Goal: Information Seeking & Learning: Learn about a topic

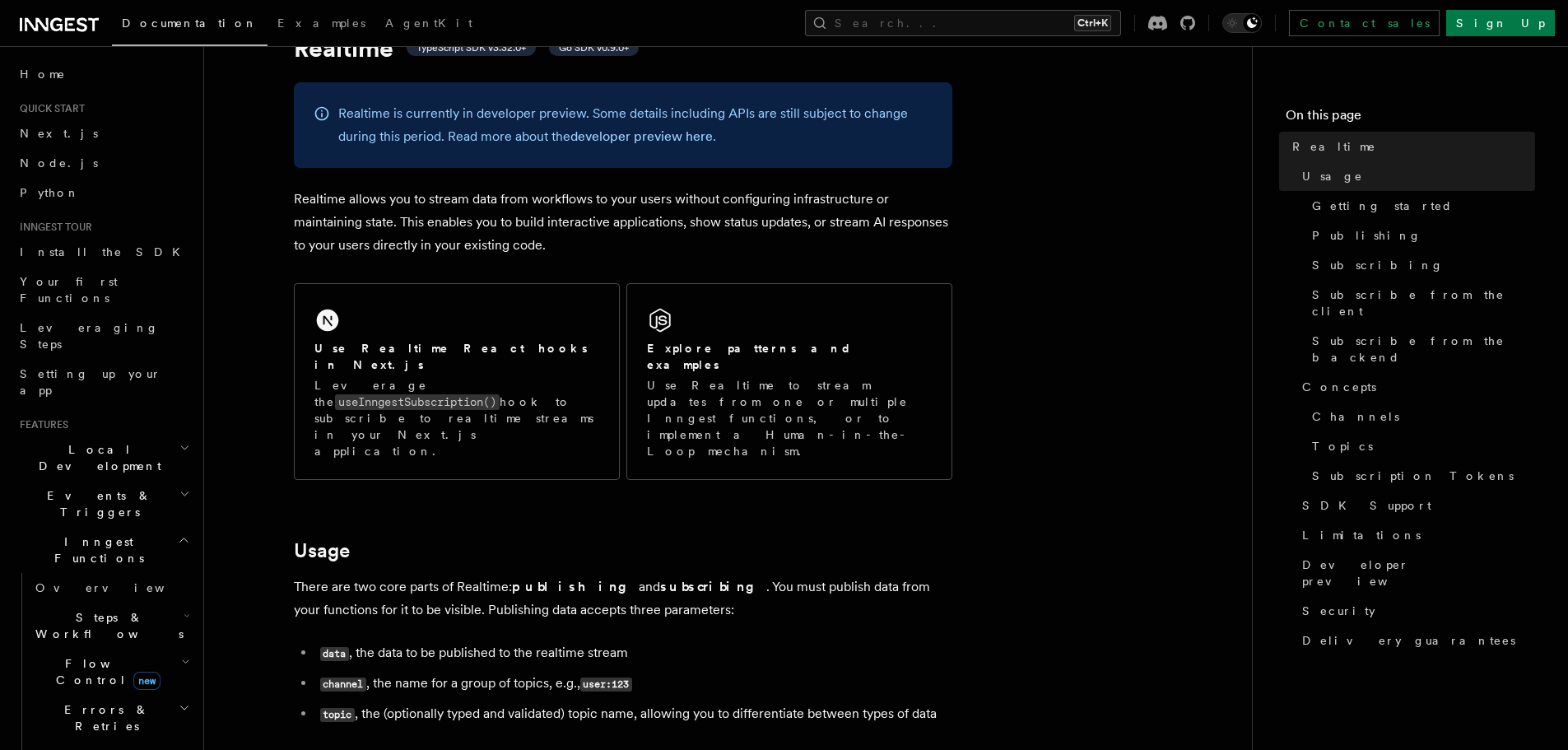
scroll to position [83, 0]
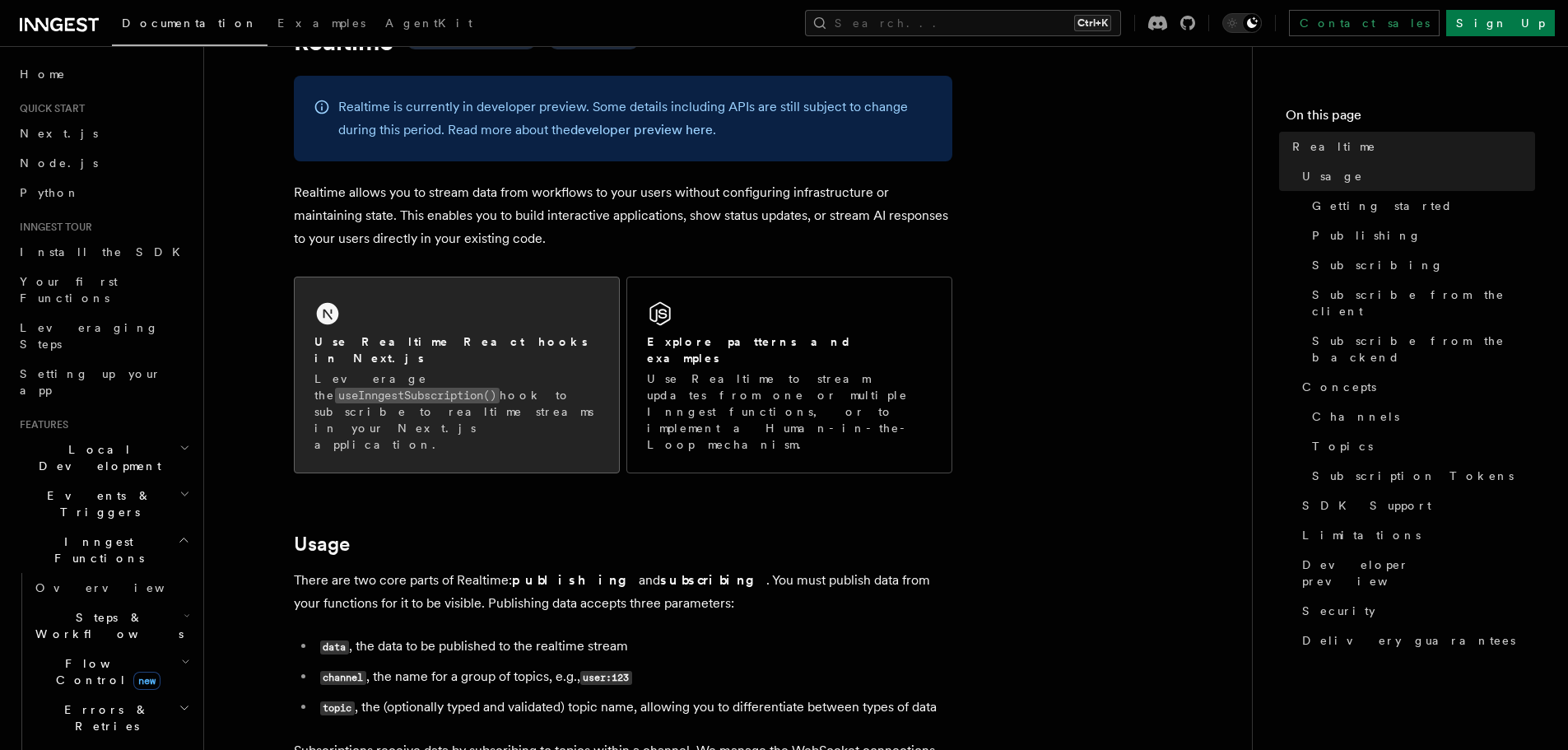
click at [552, 381] on p "Leverage the useInngestSubscription() hook to subscribe to realtime streams in …" at bounding box center [457, 412] width 285 height 83
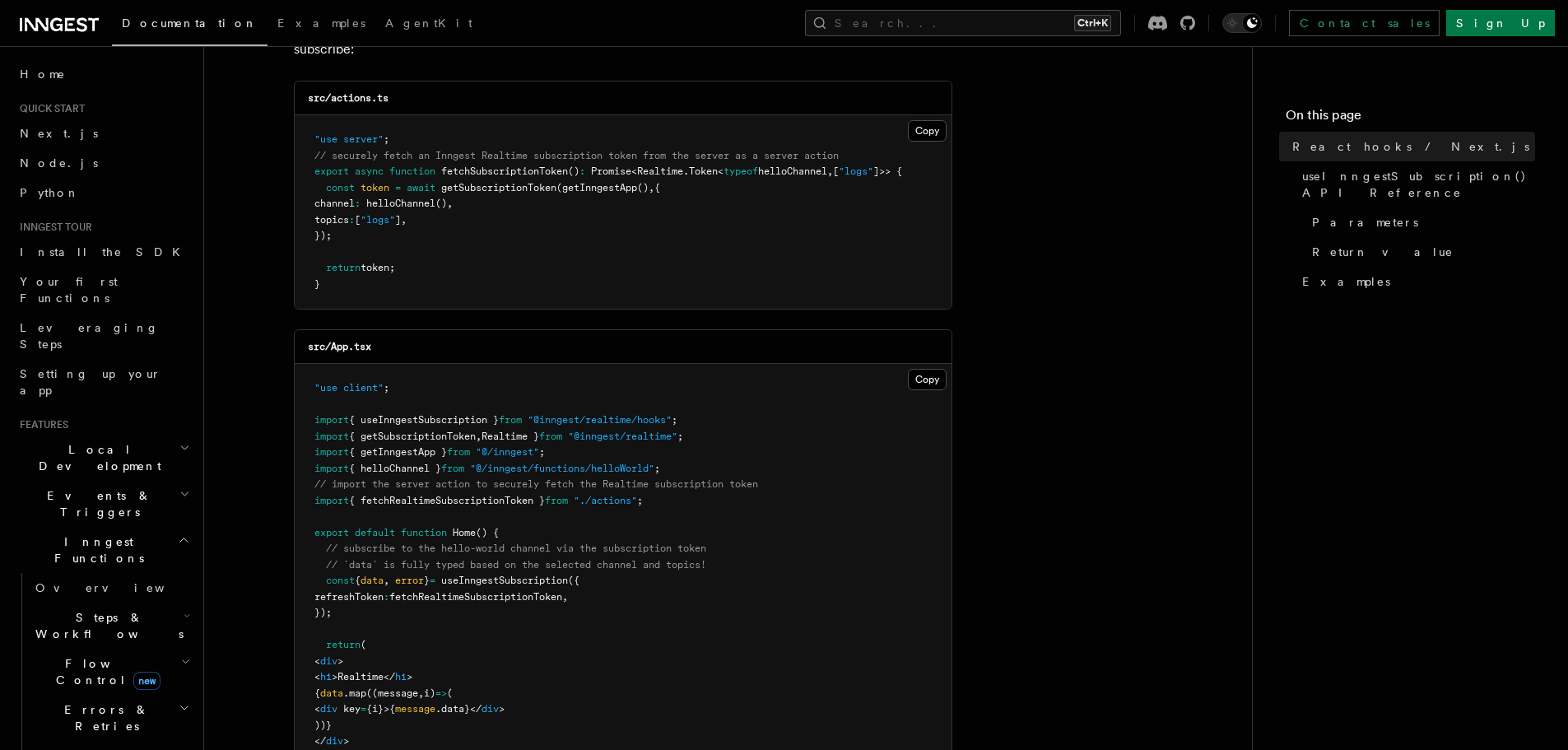
scroll to position [330, 0]
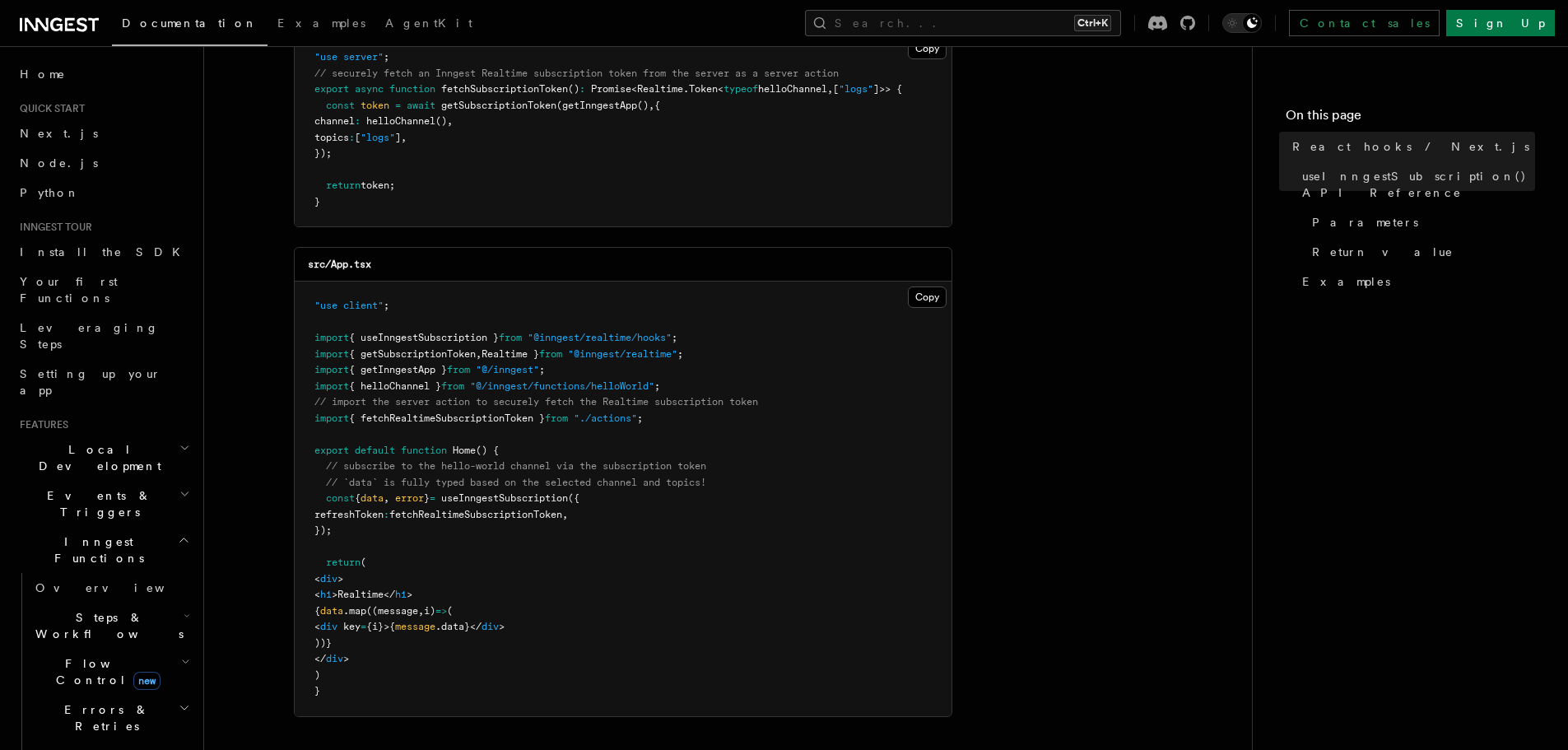
click at [554, 502] on span "useInngestSubscription" at bounding box center [504, 498] width 126 height 12
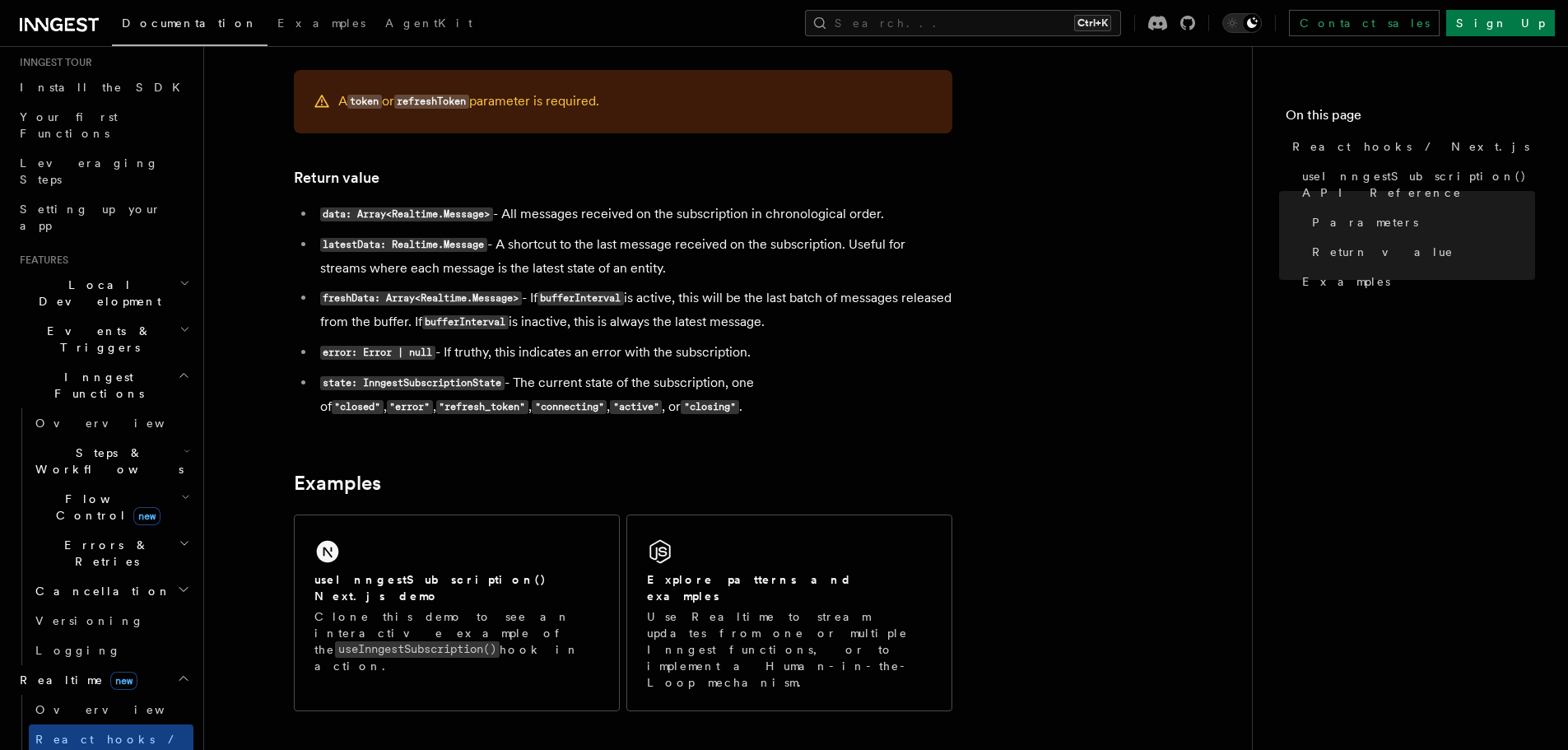
scroll to position [1317, 0]
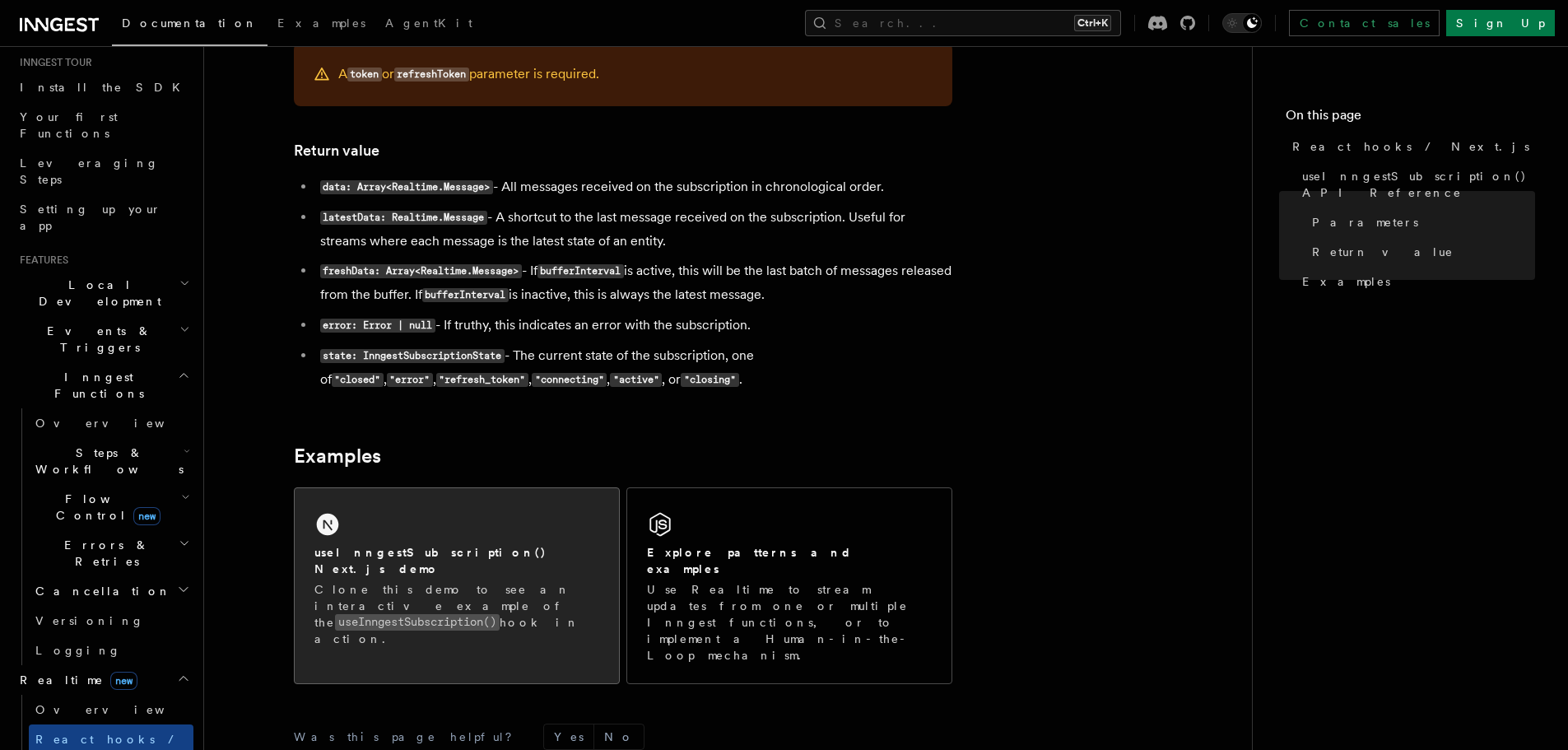
click at [566, 563] on div "useInngestSubscription() Next.js demo Clone this demo to see an interactive exa…" at bounding box center [457, 596] width 285 height 103
